Goal: Task Accomplishment & Management: Manage account settings

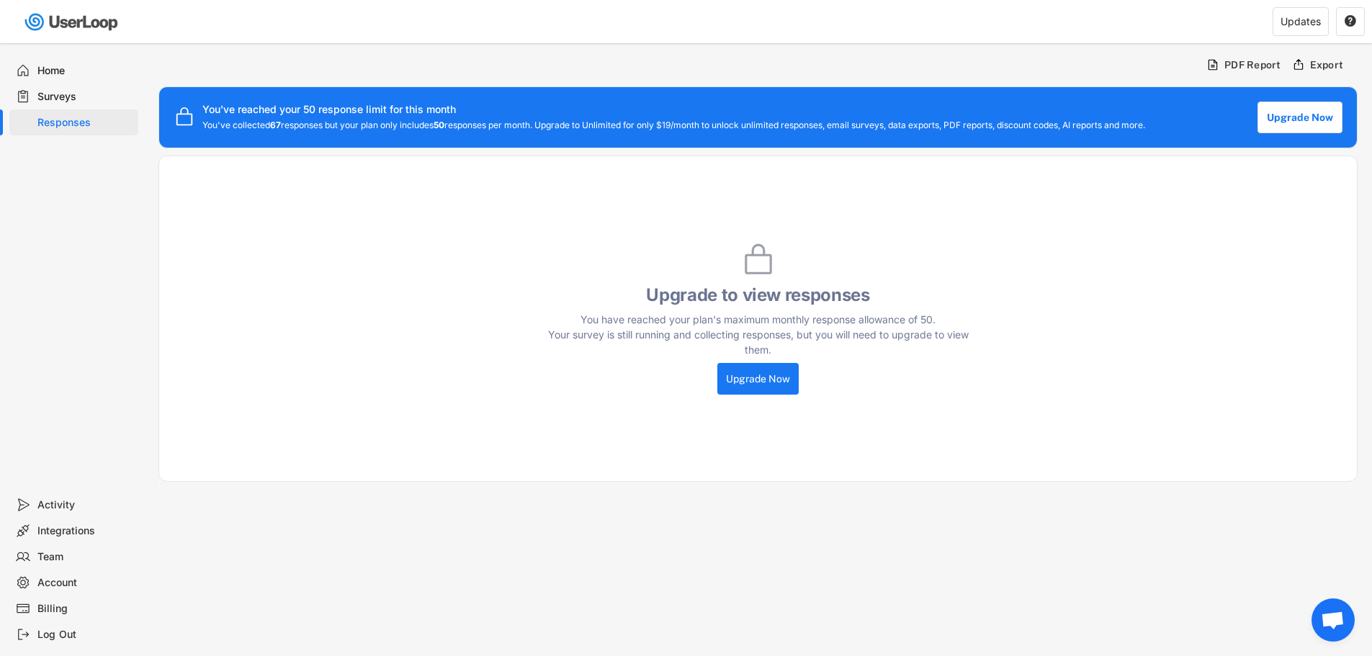
click at [1128, 256] on div "Upgrade to view responses You have reached your plan's maximum monthly response…" at bounding box center [757, 319] width 1199 height 326
click at [1150, 263] on div "Upgrade to view responses You have reached your plan's maximum monthly response…" at bounding box center [757, 319] width 1199 height 326
click at [59, 120] on div "Responses" at bounding box center [84, 123] width 95 height 14
click at [1092, 246] on div "Upgrade to view responses You have reached your plan's maximum monthly response…" at bounding box center [757, 319] width 1199 height 326
click at [57, 96] on div "Surveys" at bounding box center [84, 97] width 95 height 14
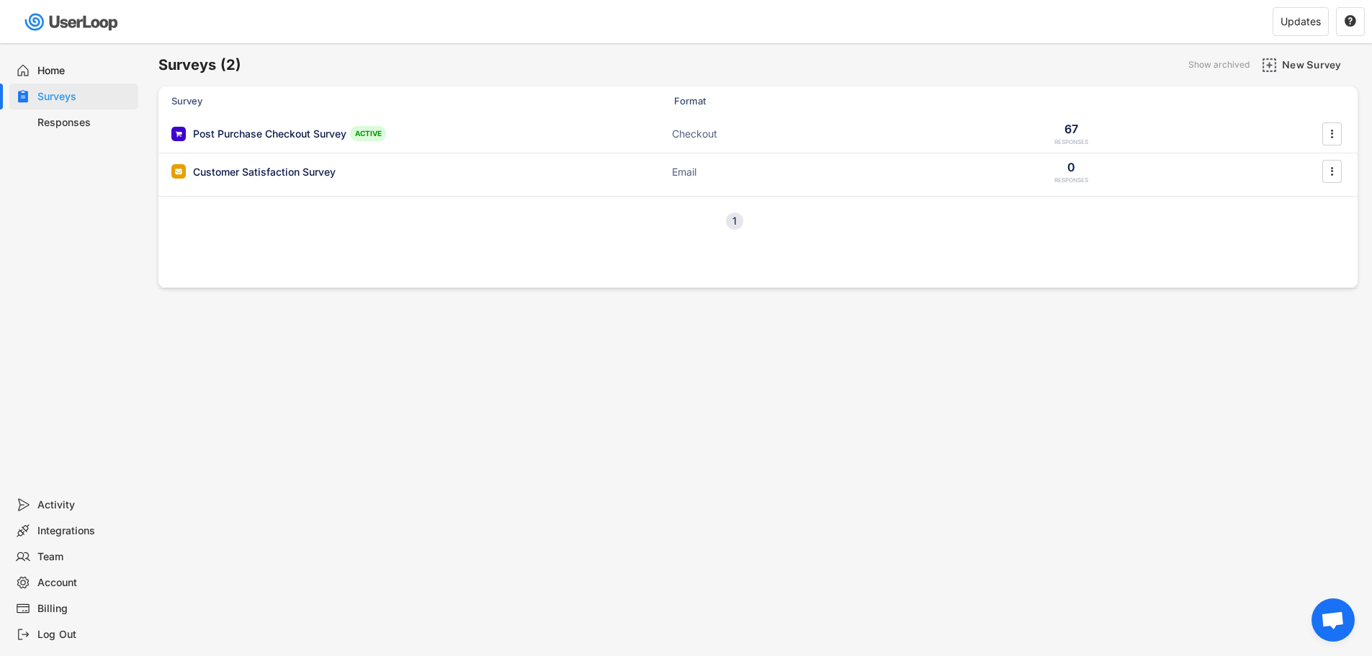
click at [55, 123] on div "Responses" at bounding box center [84, 123] width 95 height 14
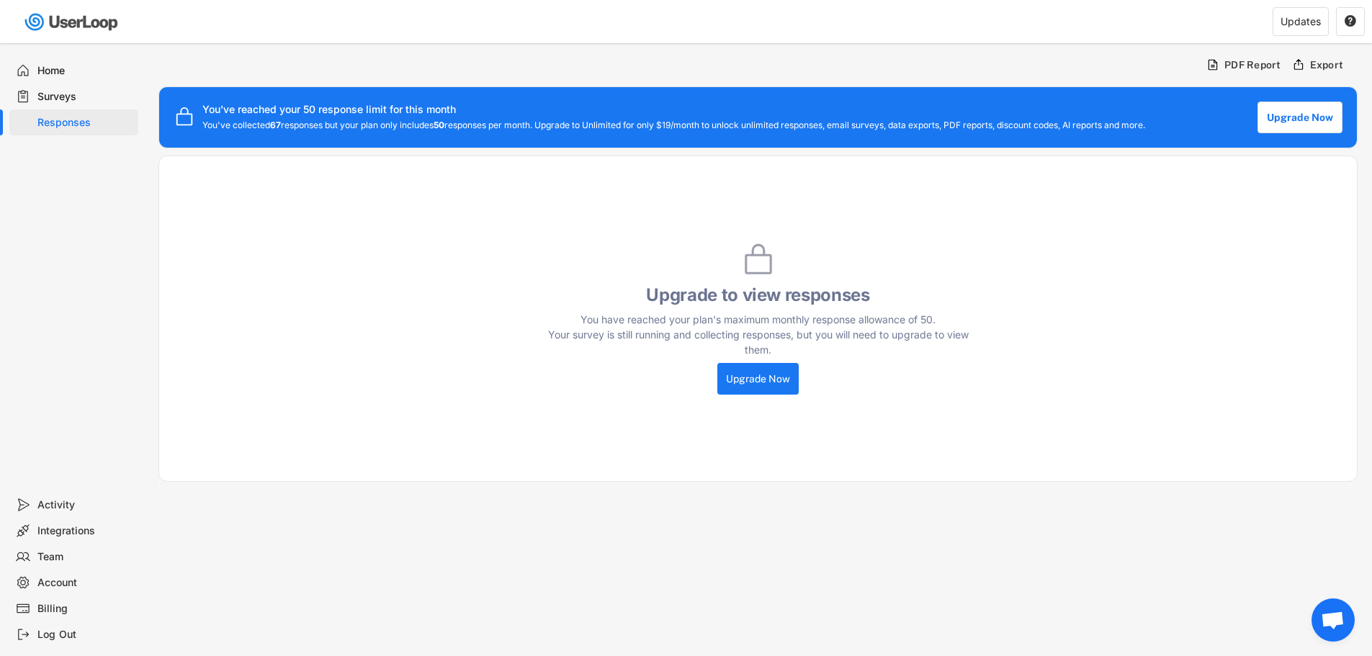
click at [840, 395] on div "Upgrade to view responses You have reached your plan's maximum monthly response…" at bounding box center [758, 319] width 432 height 152
click at [975, 251] on div "Upgrade to view responses You have reached your plan's maximum monthly response…" at bounding box center [757, 319] width 1199 height 326
